Goal: Understand process/instructions: Learn how to perform a task or action

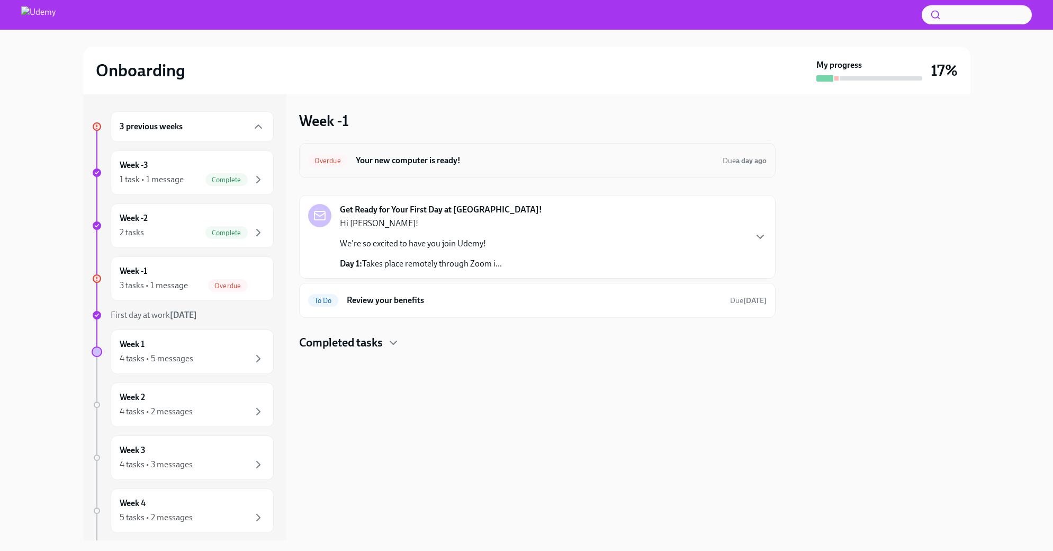
click at [446, 163] on h6 "Your new computer is ready!" at bounding box center [535, 161] width 359 height 12
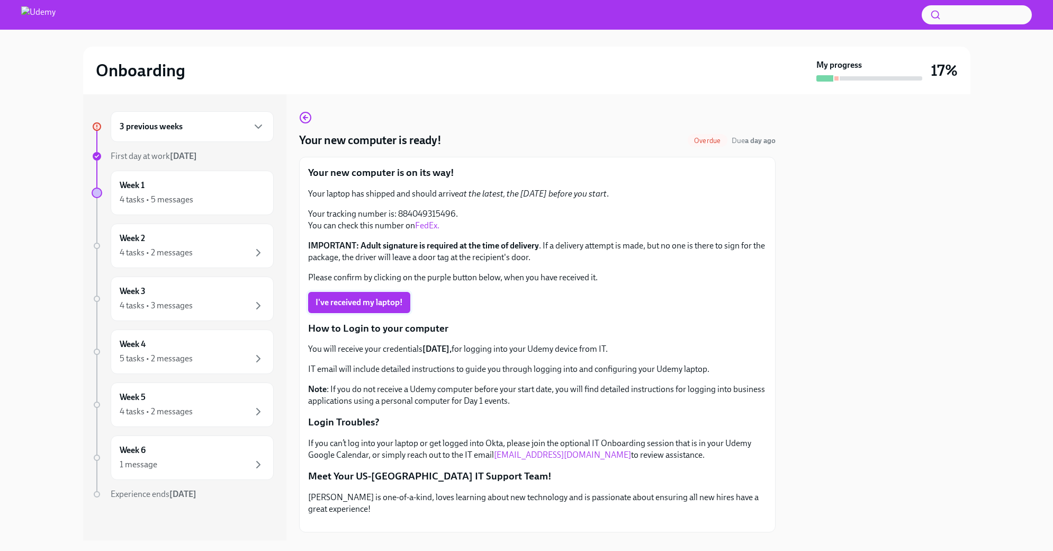
click at [366, 297] on span "I've received my laptop!" at bounding box center [359, 302] width 87 height 11
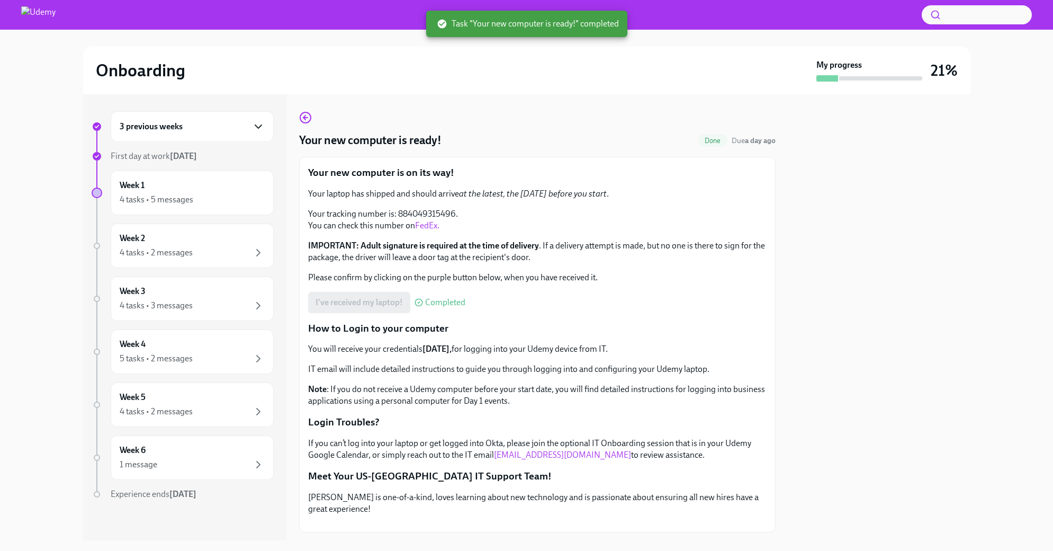
click at [255, 125] on icon "button" at bounding box center [258, 126] width 6 height 3
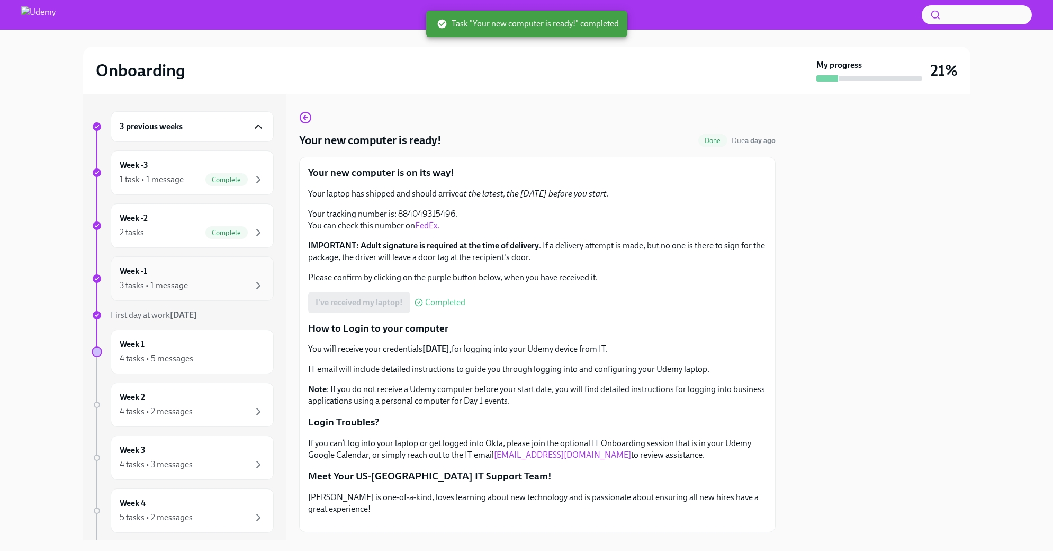
click at [228, 272] on div "Week -1 3 tasks • 1 message" at bounding box center [192, 278] width 145 height 26
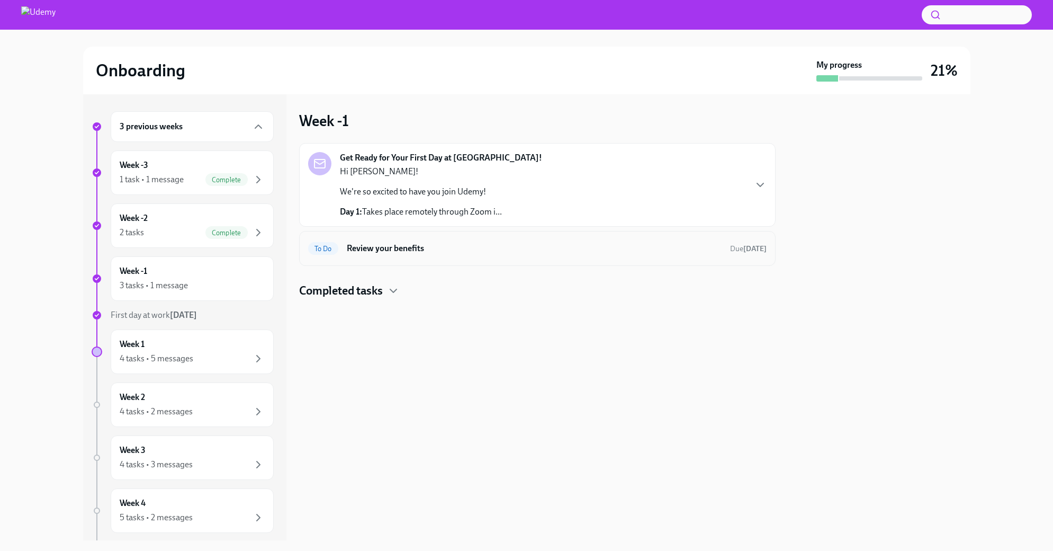
click at [438, 246] on h6 "Review your benefits" at bounding box center [534, 249] width 375 height 12
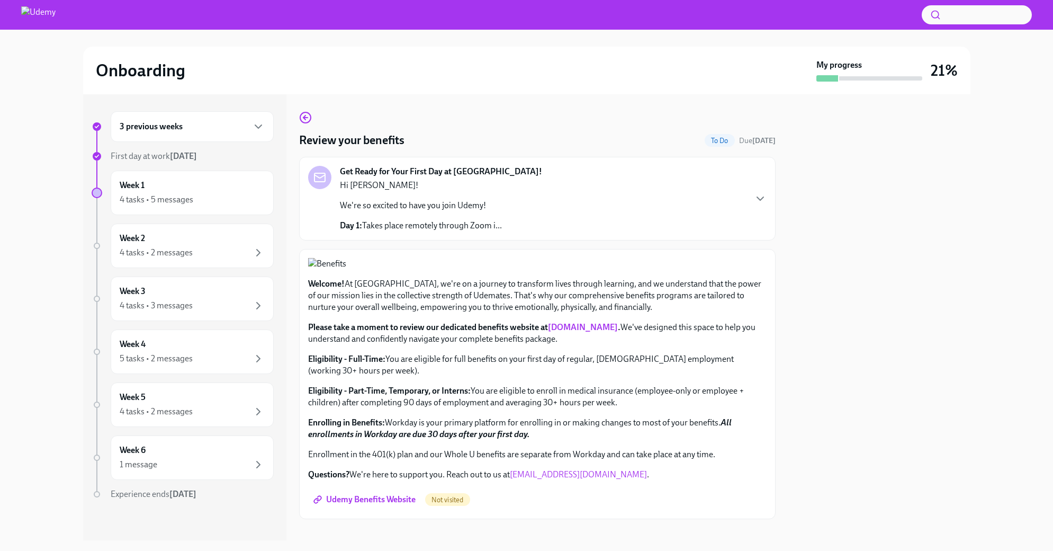
scroll to position [260, 0]
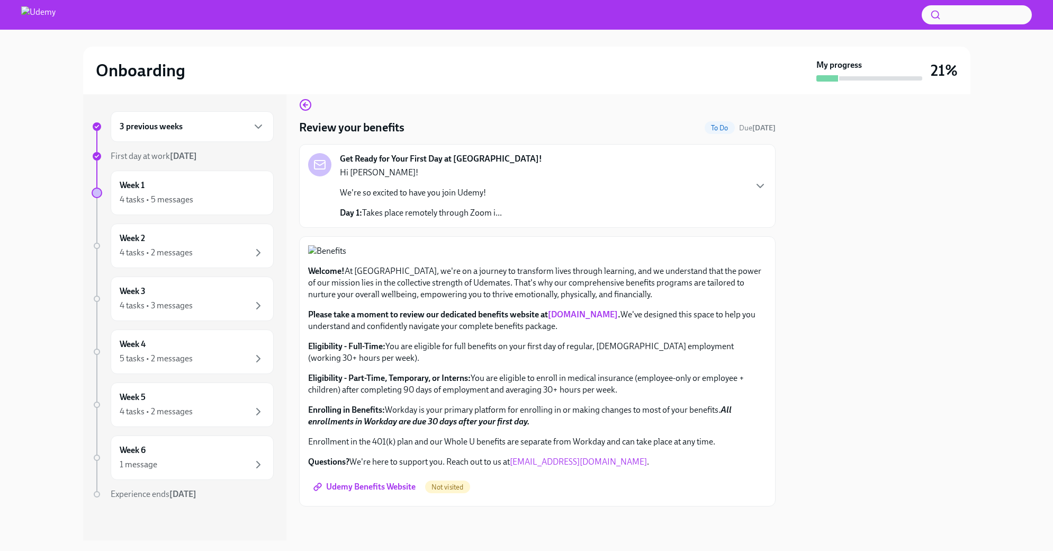
click at [369, 487] on span "Udemy Benefits Website" at bounding box center [366, 486] width 100 height 11
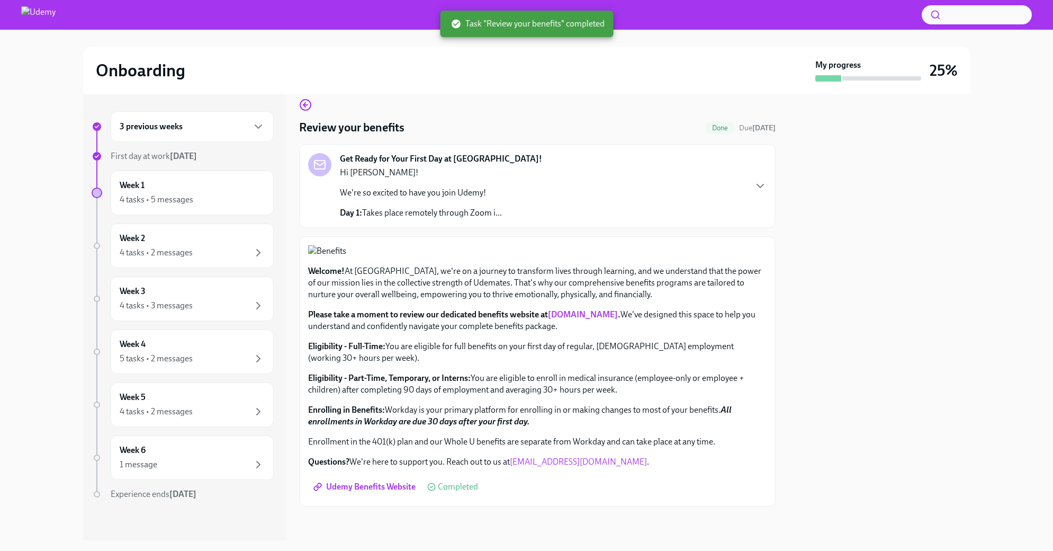
scroll to position [0, 0]
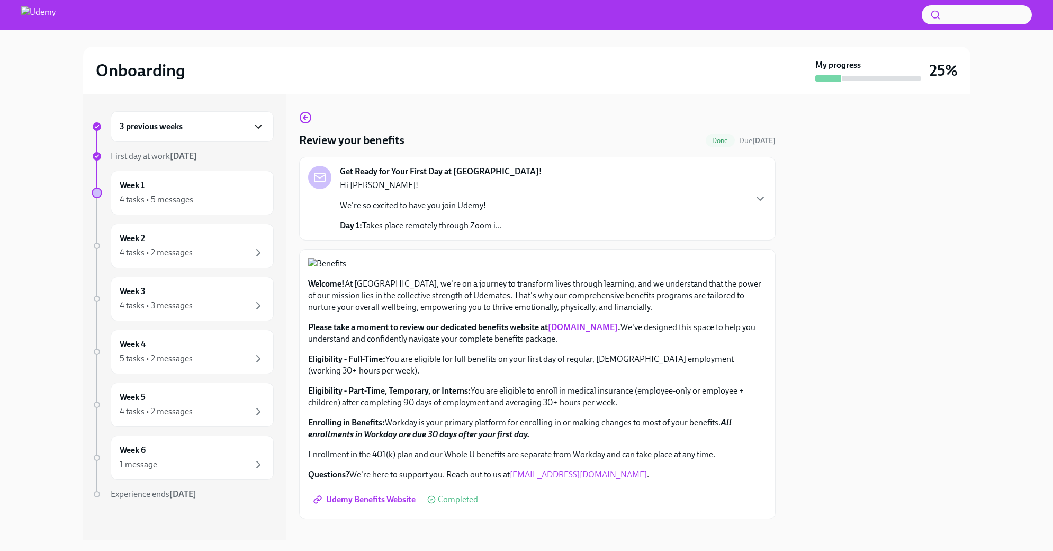
click at [253, 124] on icon "button" at bounding box center [258, 126] width 13 height 13
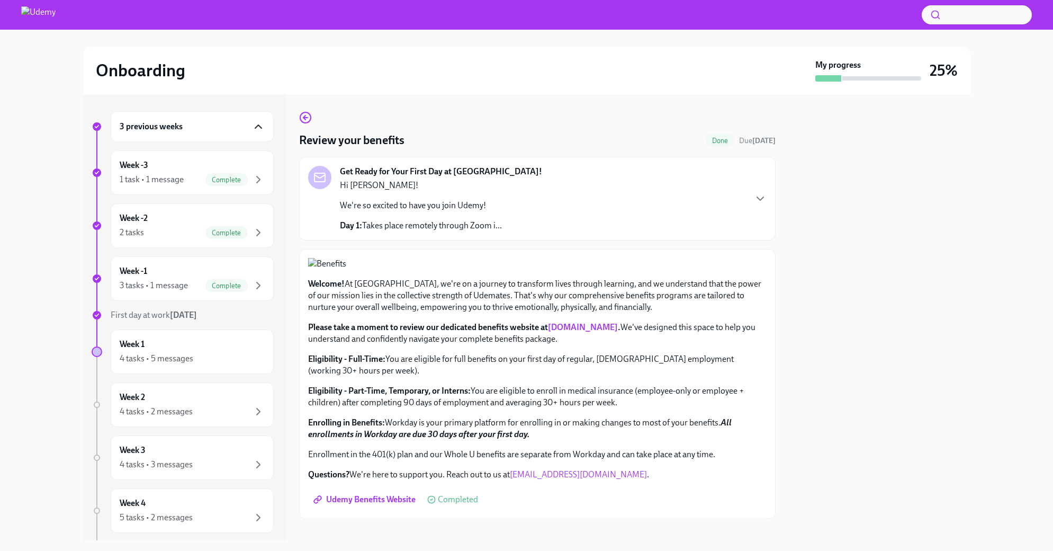
click at [253, 124] on icon "button" at bounding box center [258, 126] width 13 height 13
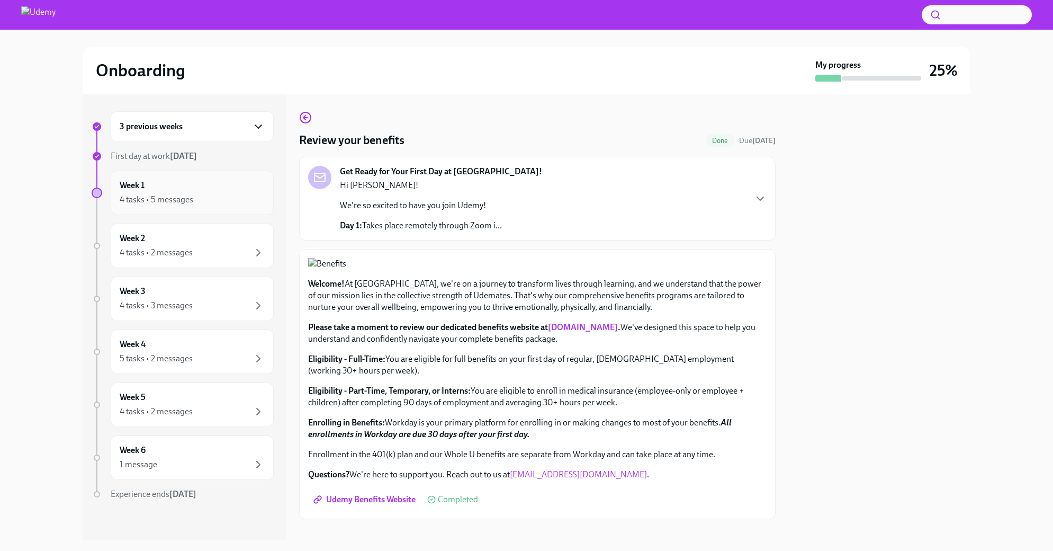
click at [191, 192] on div "Week 1 4 tasks • 5 messages" at bounding box center [192, 193] width 145 height 26
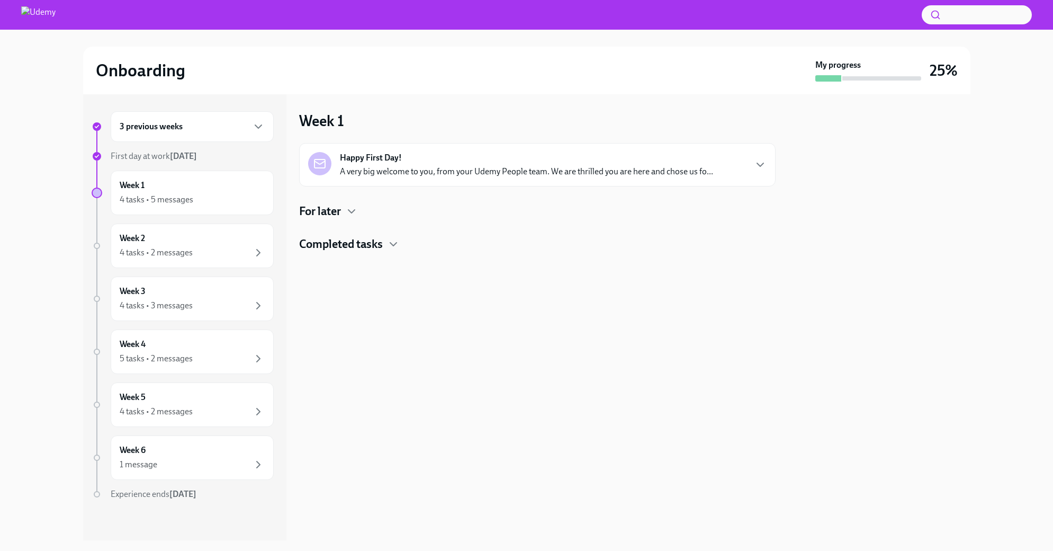
click at [521, 168] on p "A very big welcome to you, from your Udemy People team. We are thrilled you are…" at bounding box center [526, 172] width 373 height 12
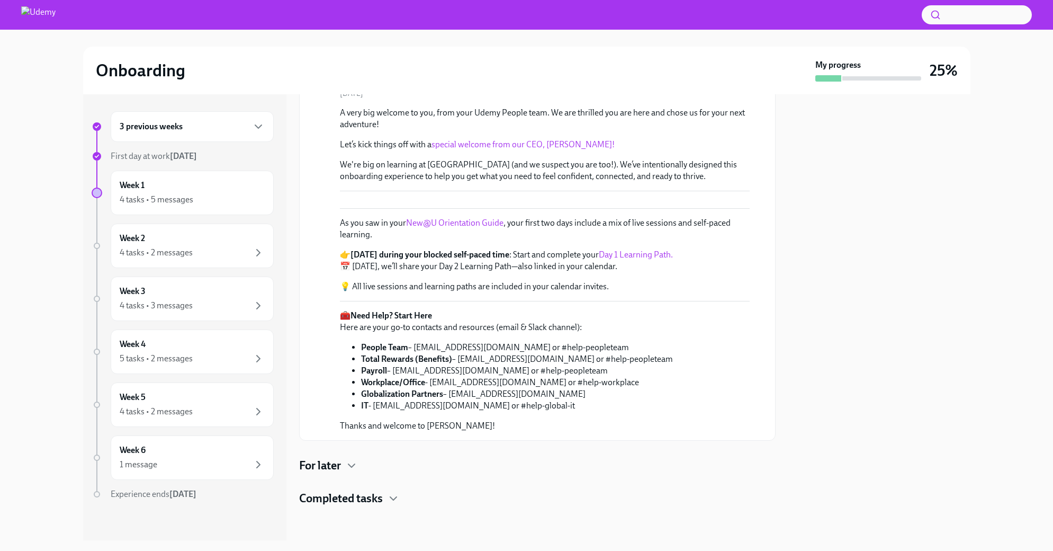
scroll to position [333, 0]
click at [338, 464] on h4 "For later" at bounding box center [320, 466] width 42 height 16
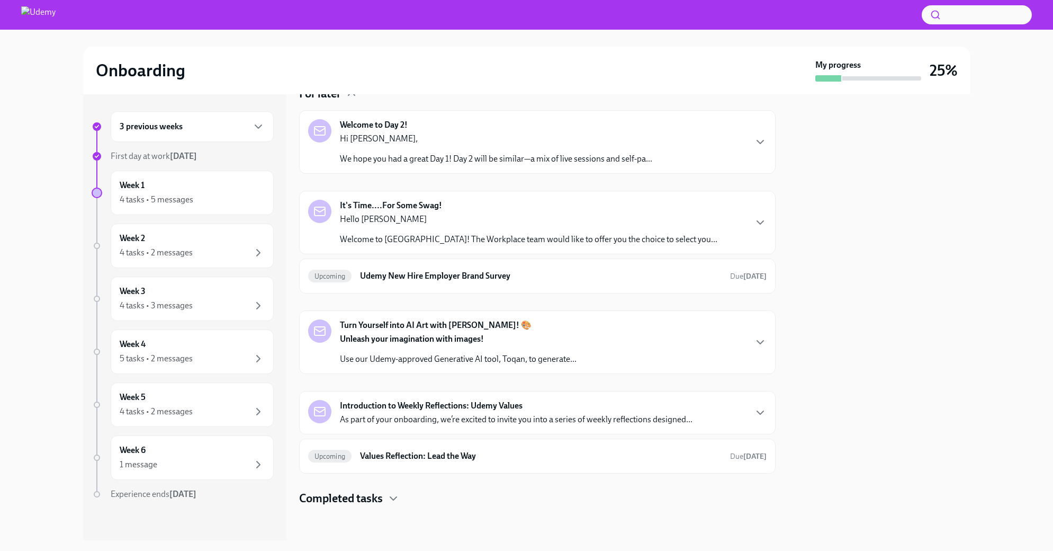
scroll to position [705, 0]
click at [348, 491] on h4 "Completed tasks" at bounding box center [341, 498] width 84 height 16
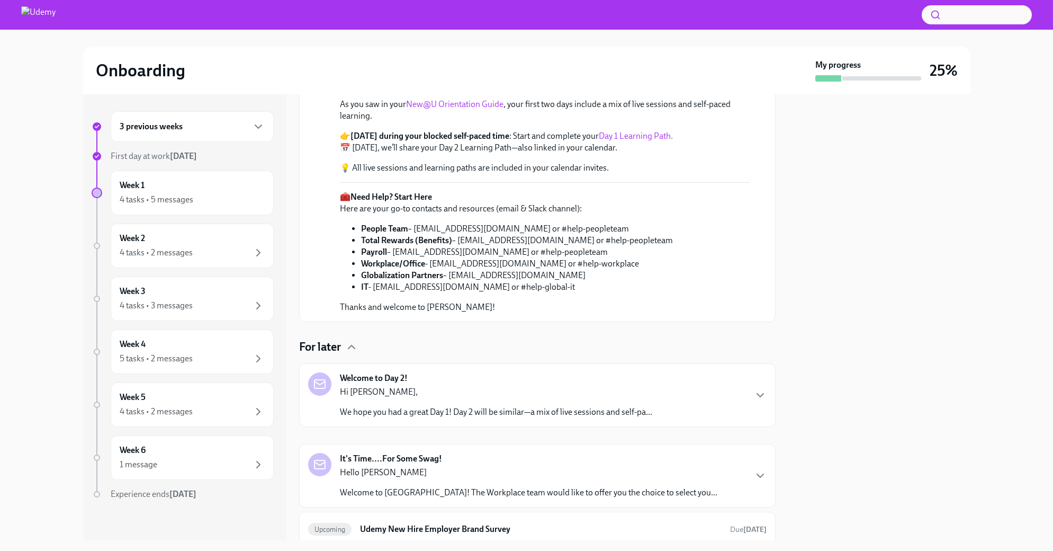
scroll to position [0, 0]
